Goal: Information Seeking & Learning: Learn about a topic

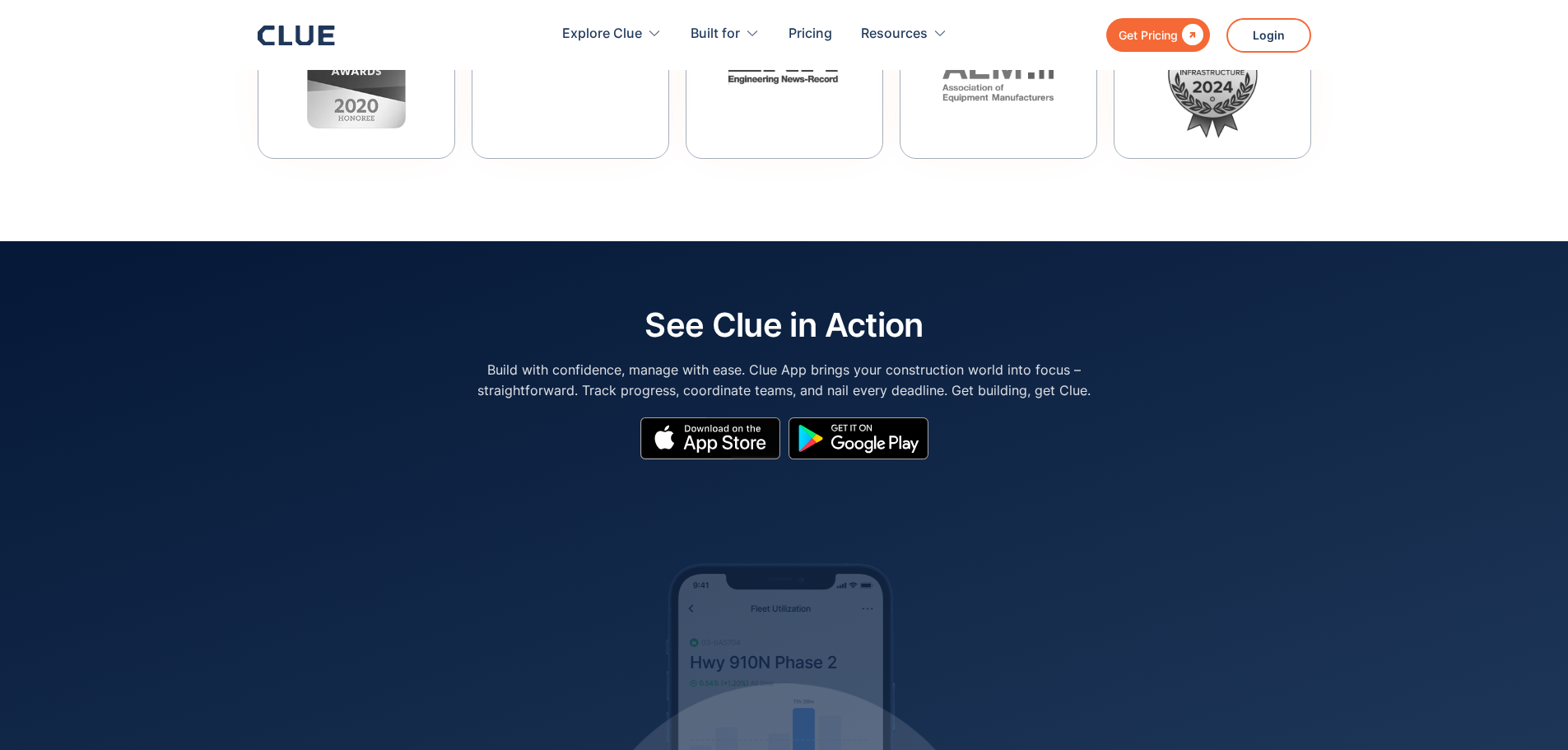
scroll to position [7455, 0]
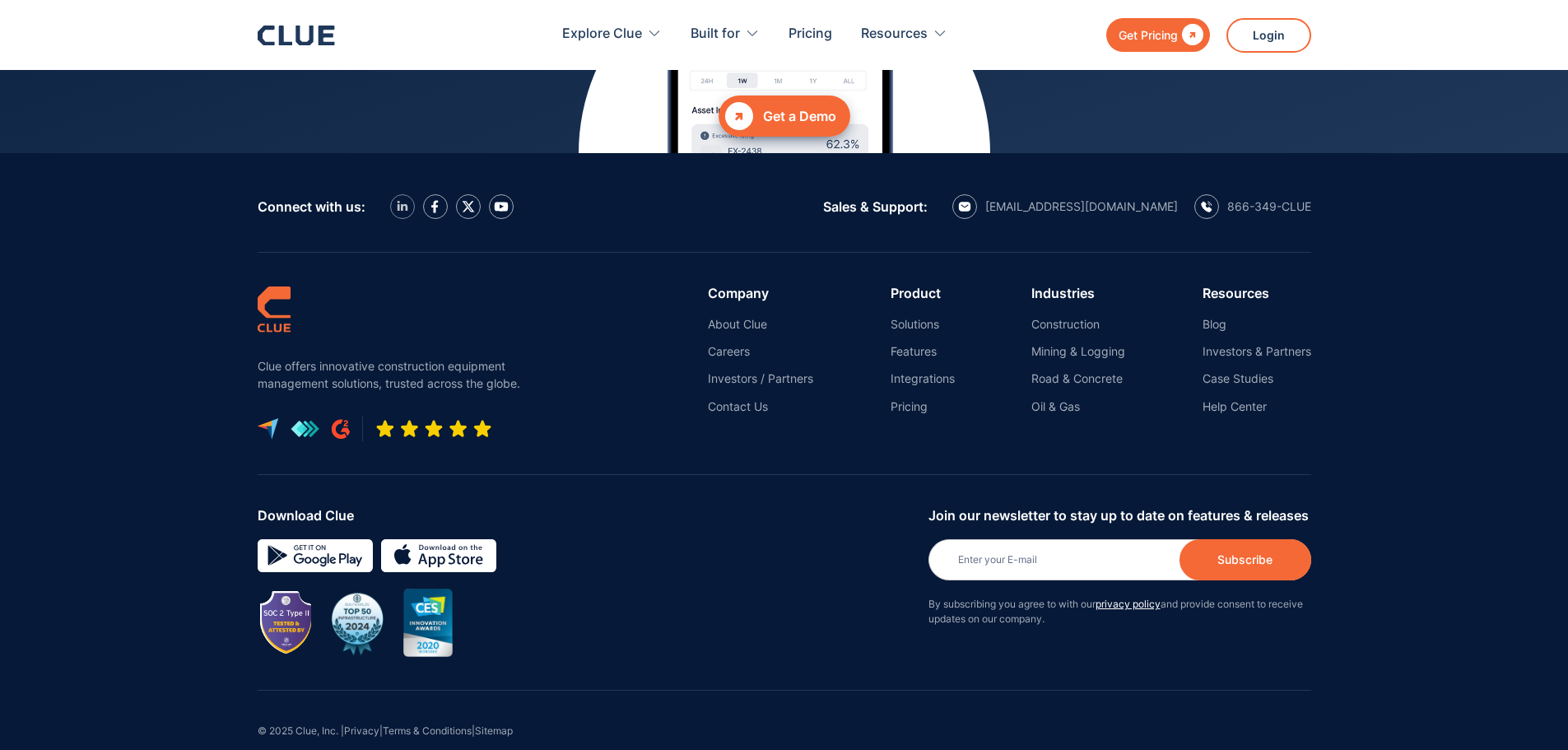
click at [402, 194] on link at bounding box center [402, 206] width 24 height 24
click at [906, 399] on link "Pricing" at bounding box center [922, 406] width 64 height 15
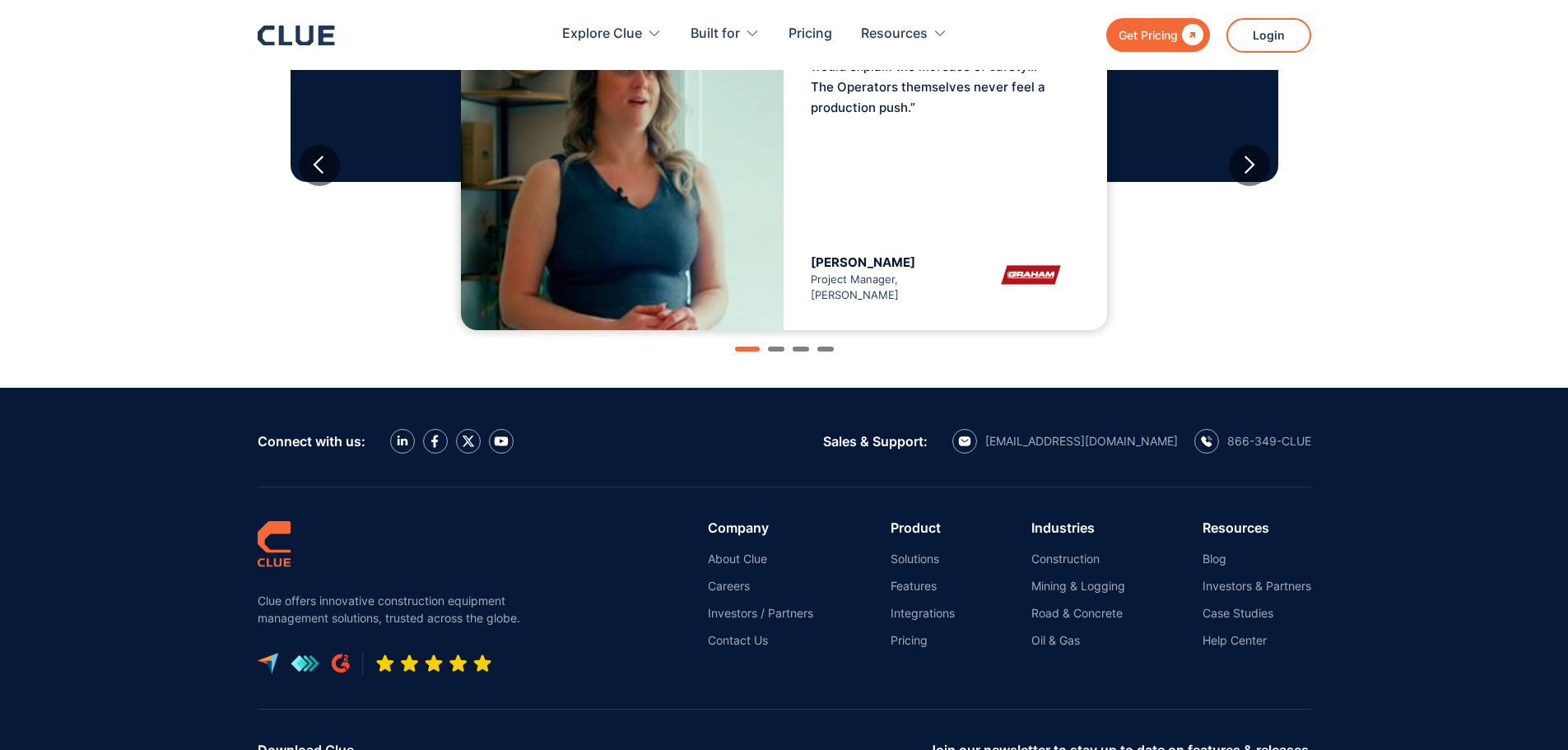
scroll to position [1872, 0]
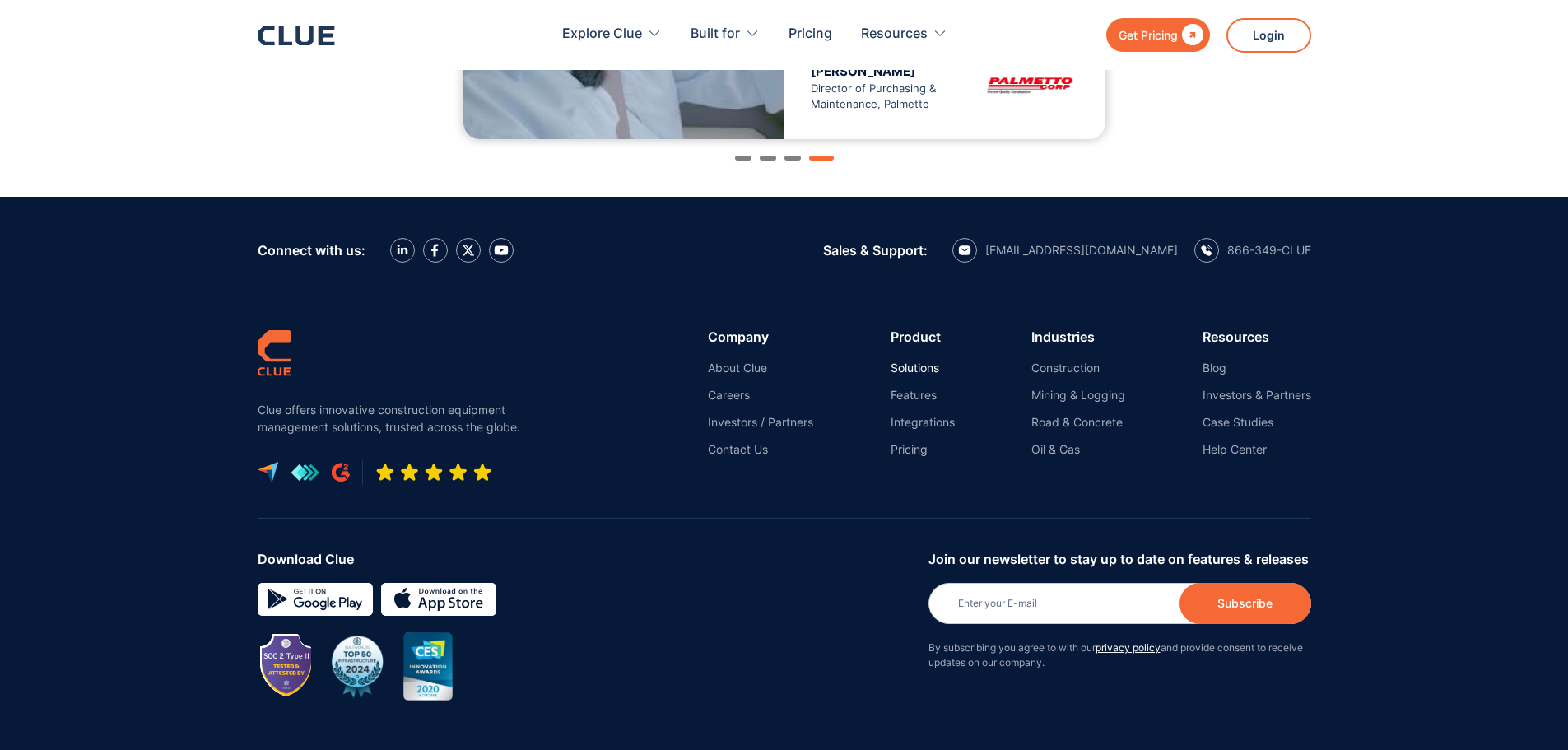
click at [895, 369] on link "Solutions" at bounding box center [922, 368] width 64 height 15
